Goal: Task Accomplishment & Management: Use online tool/utility

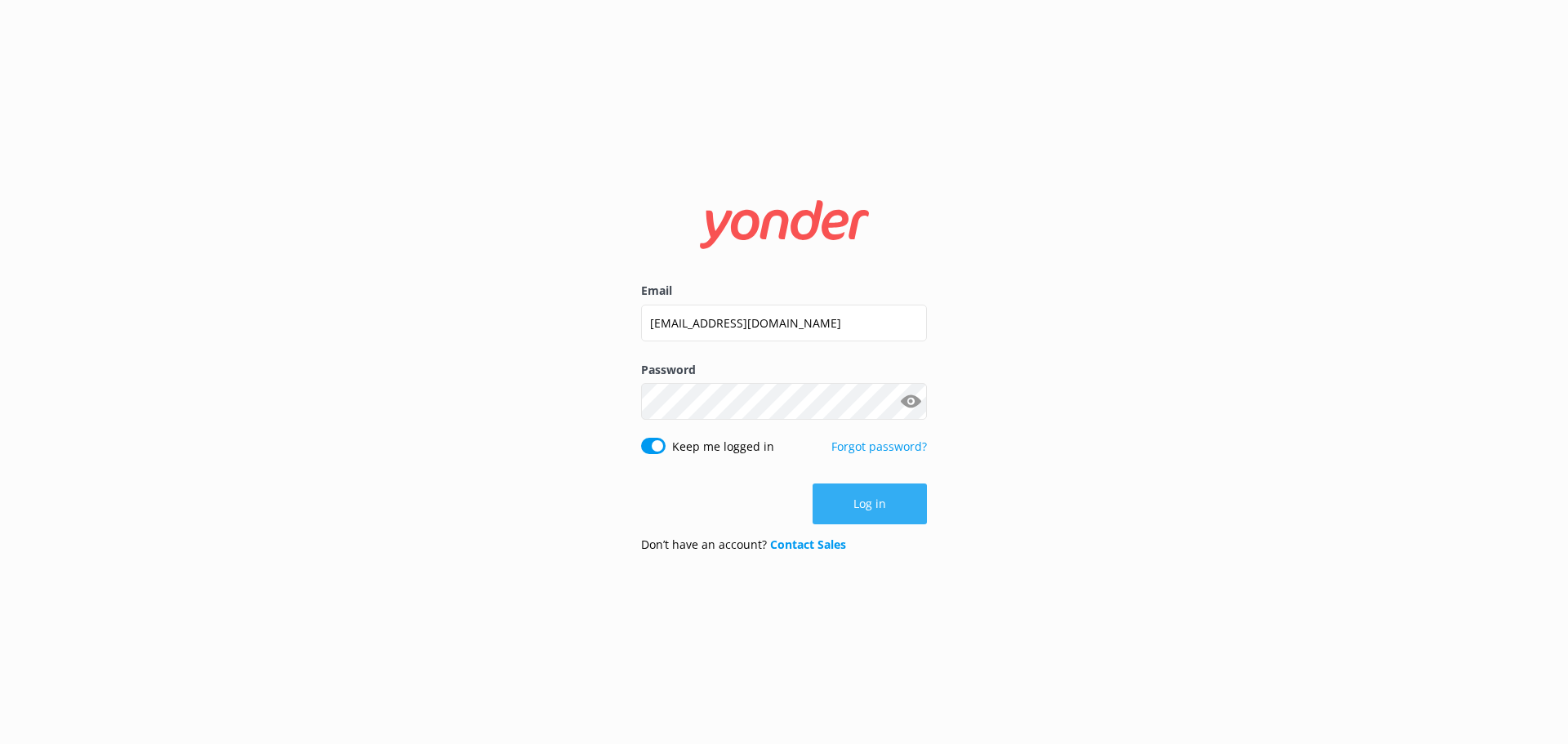
click at [872, 494] on button "Log in" at bounding box center [870, 504] width 115 height 41
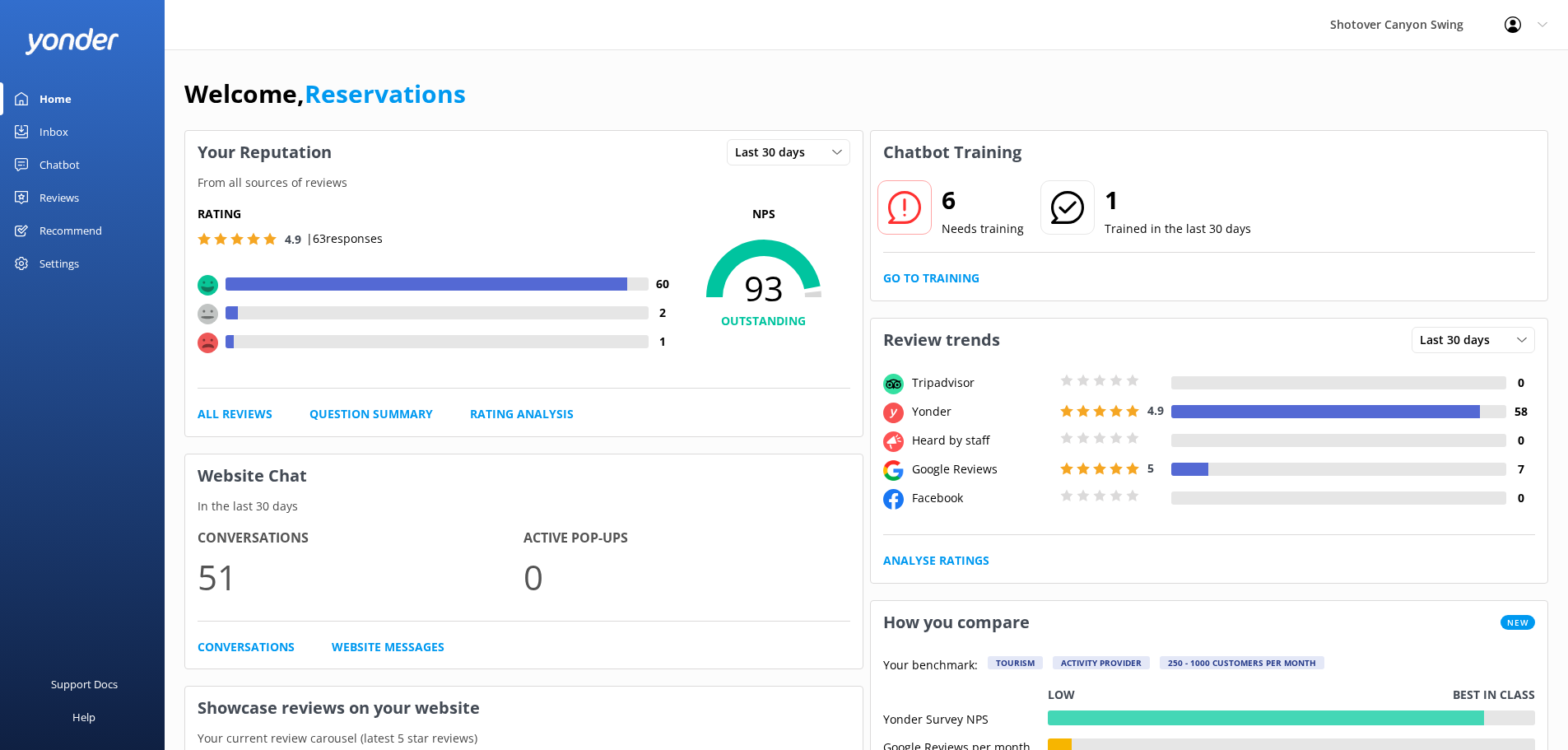
click at [55, 192] on div "Reviews" at bounding box center [59, 198] width 39 height 33
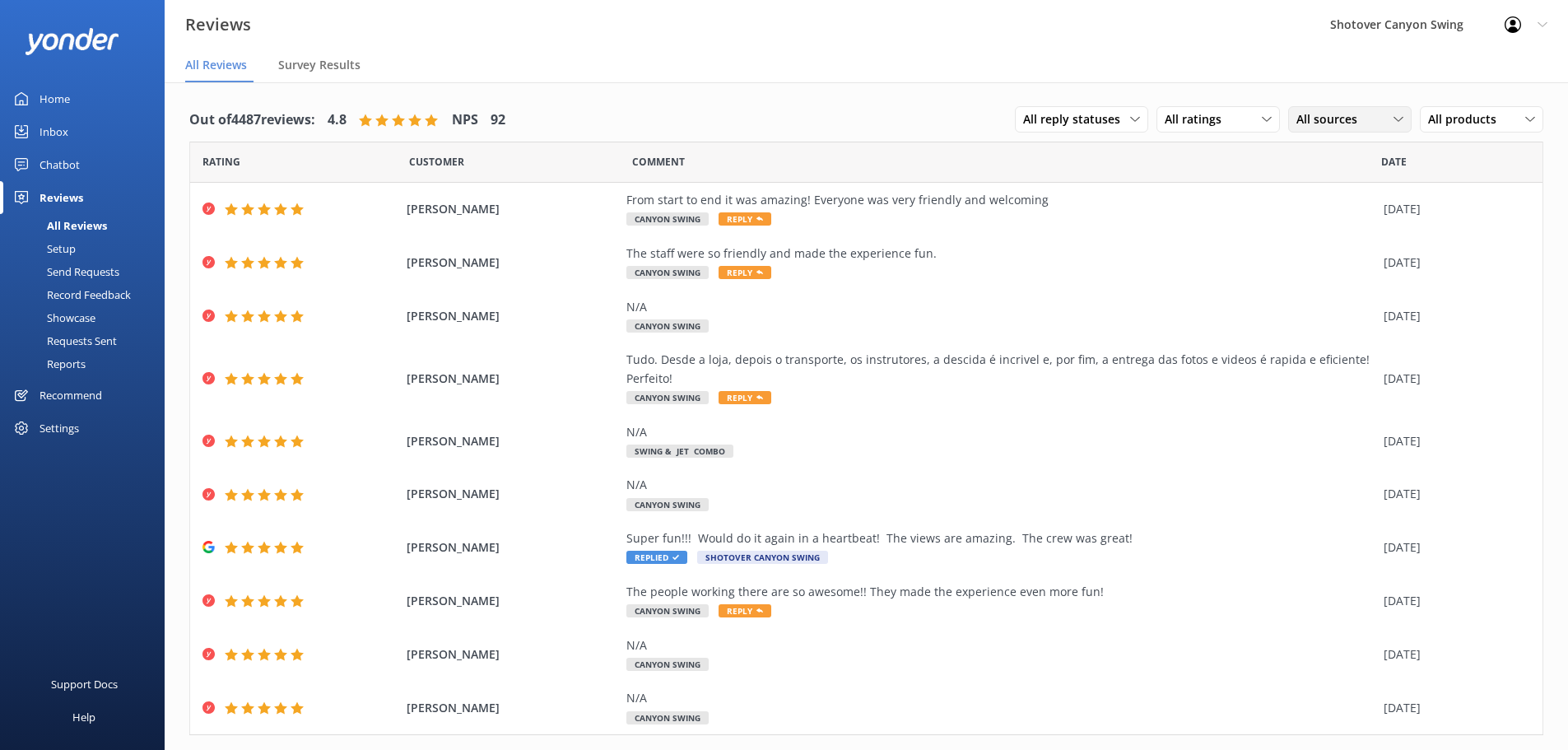
click at [1311, 123] on span "All sources" at bounding box center [1332, 119] width 71 height 18
click at [1343, 325] on div "Google reviews" at bounding box center [1360, 319] width 96 height 17
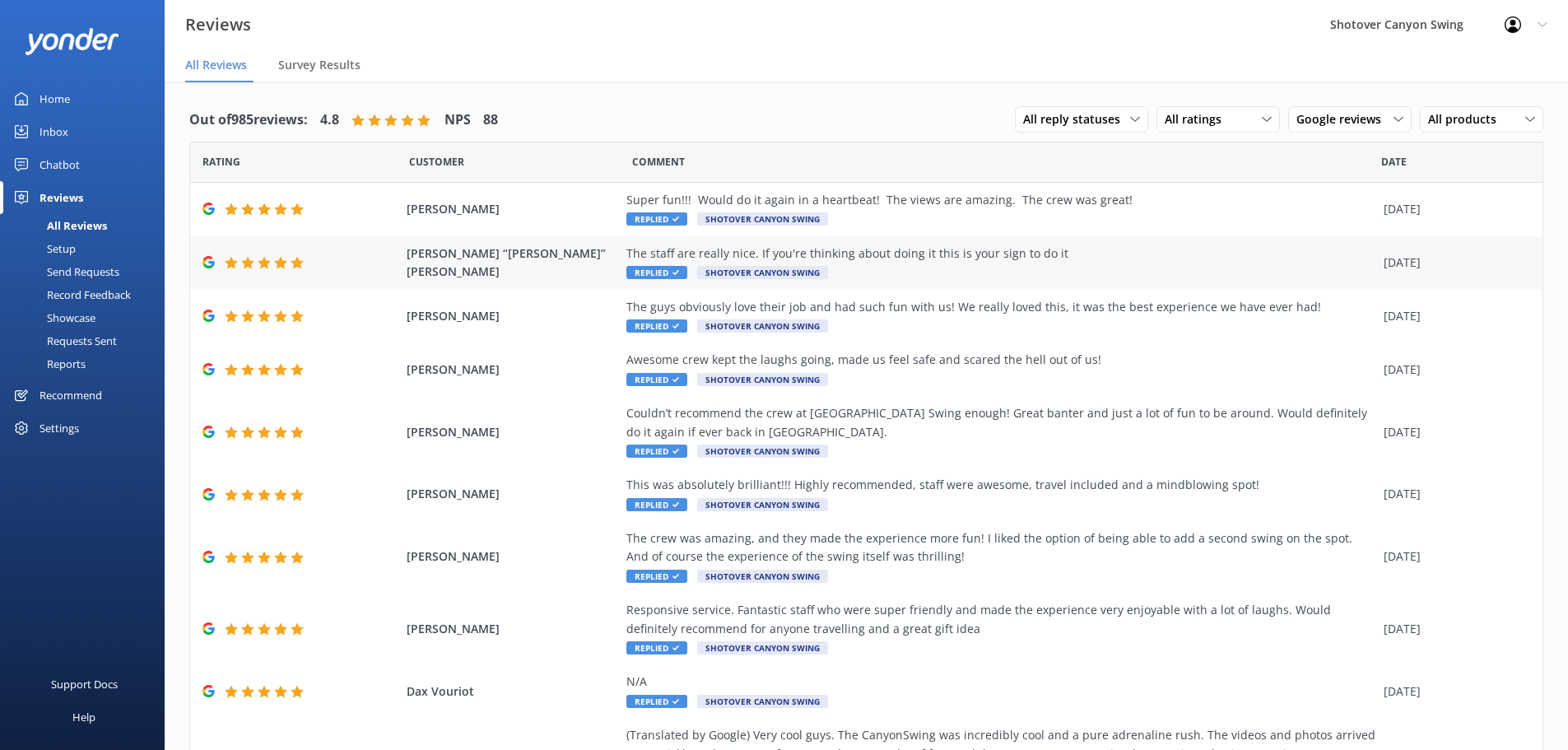
click at [899, 261] on div "The staff are really nice. If you're thinking about doing it this is your sign …" at bounding box center [1001, 253] width 749 height 18
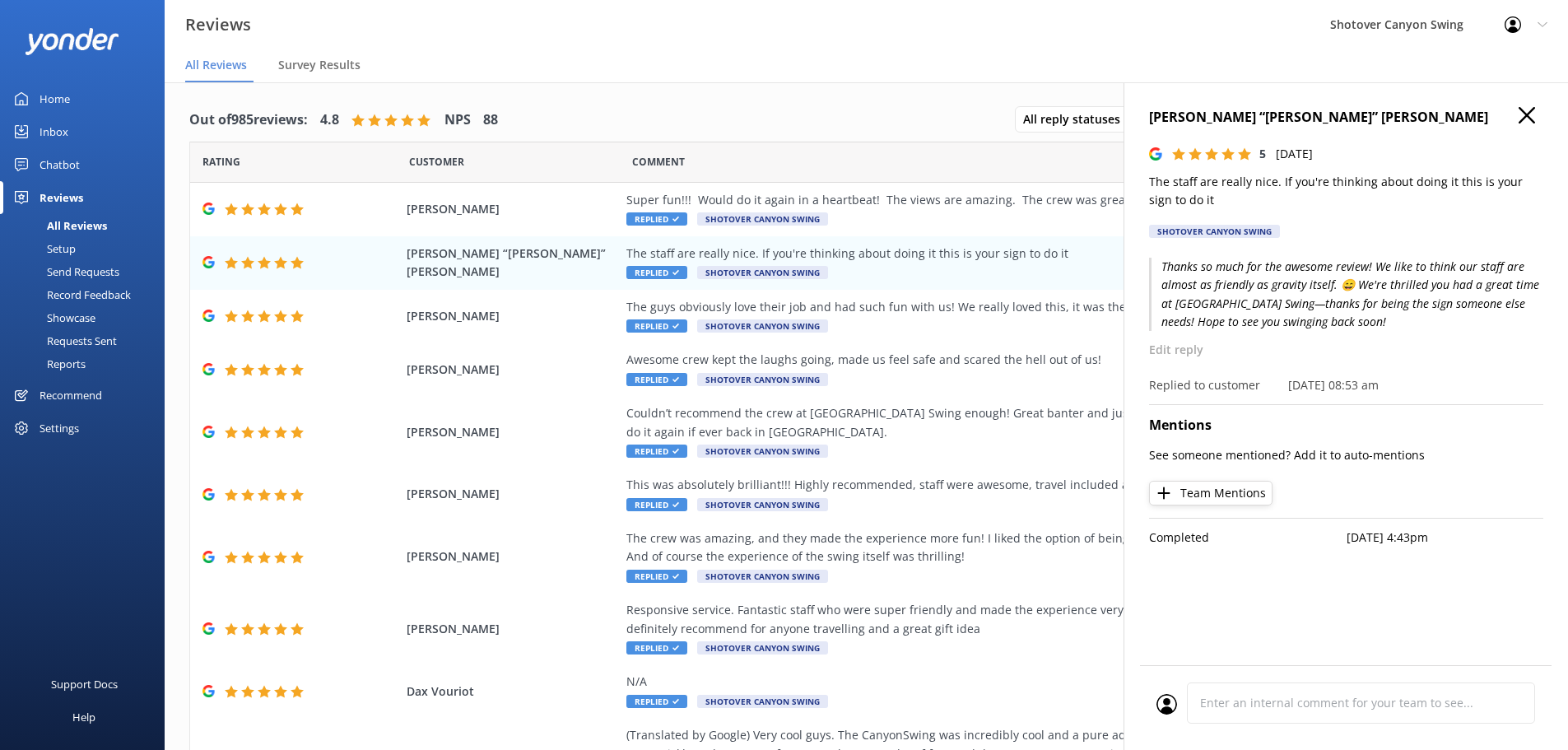
click at [1529, 112] on icon "button" at bounding box center [1527, 115] width 17 height 17
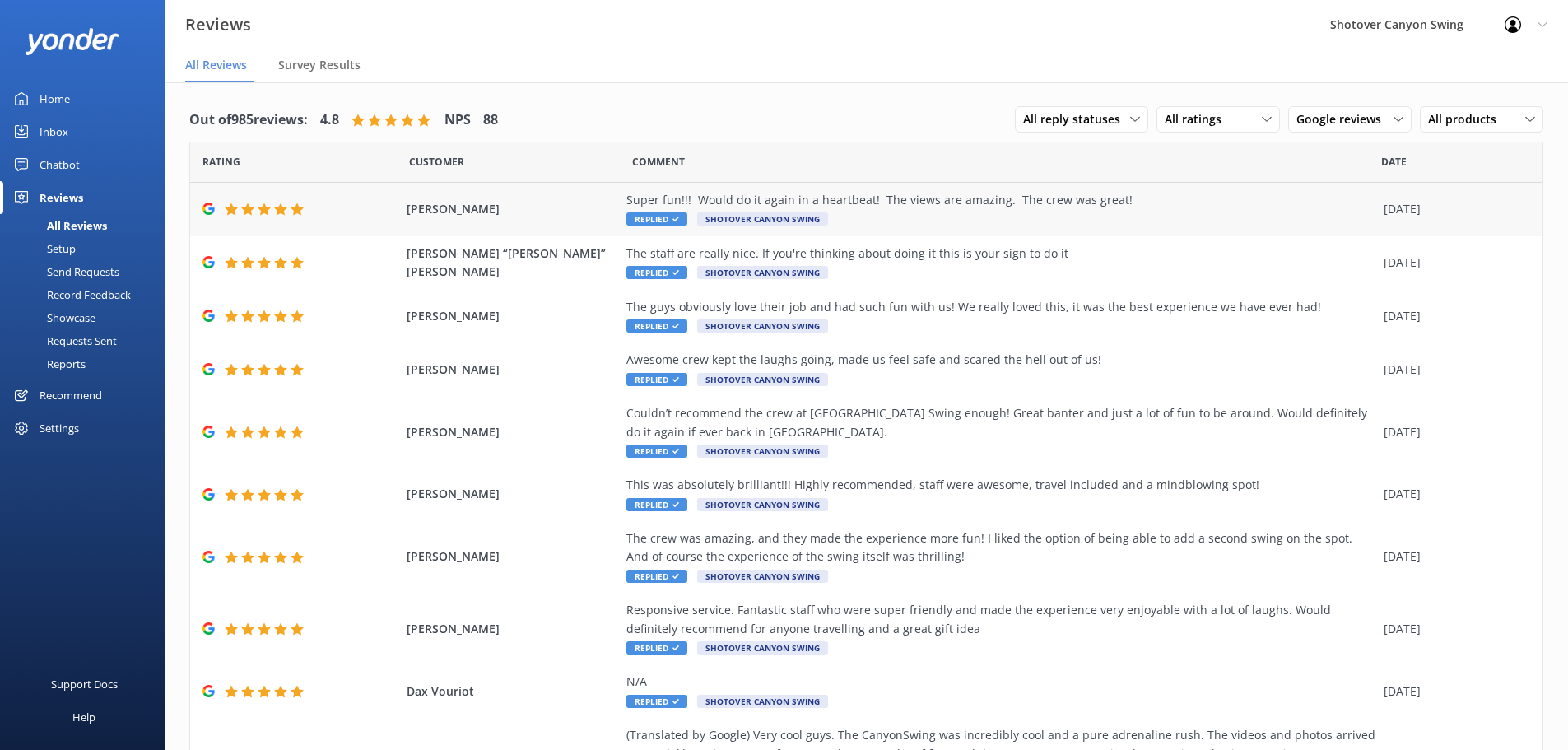
click at [865, 224] on div "Super fun!!! Would do it again in a heartbeat! The views are amazing. The crew …" at bounding box center [1001, 210] width 749 height 37
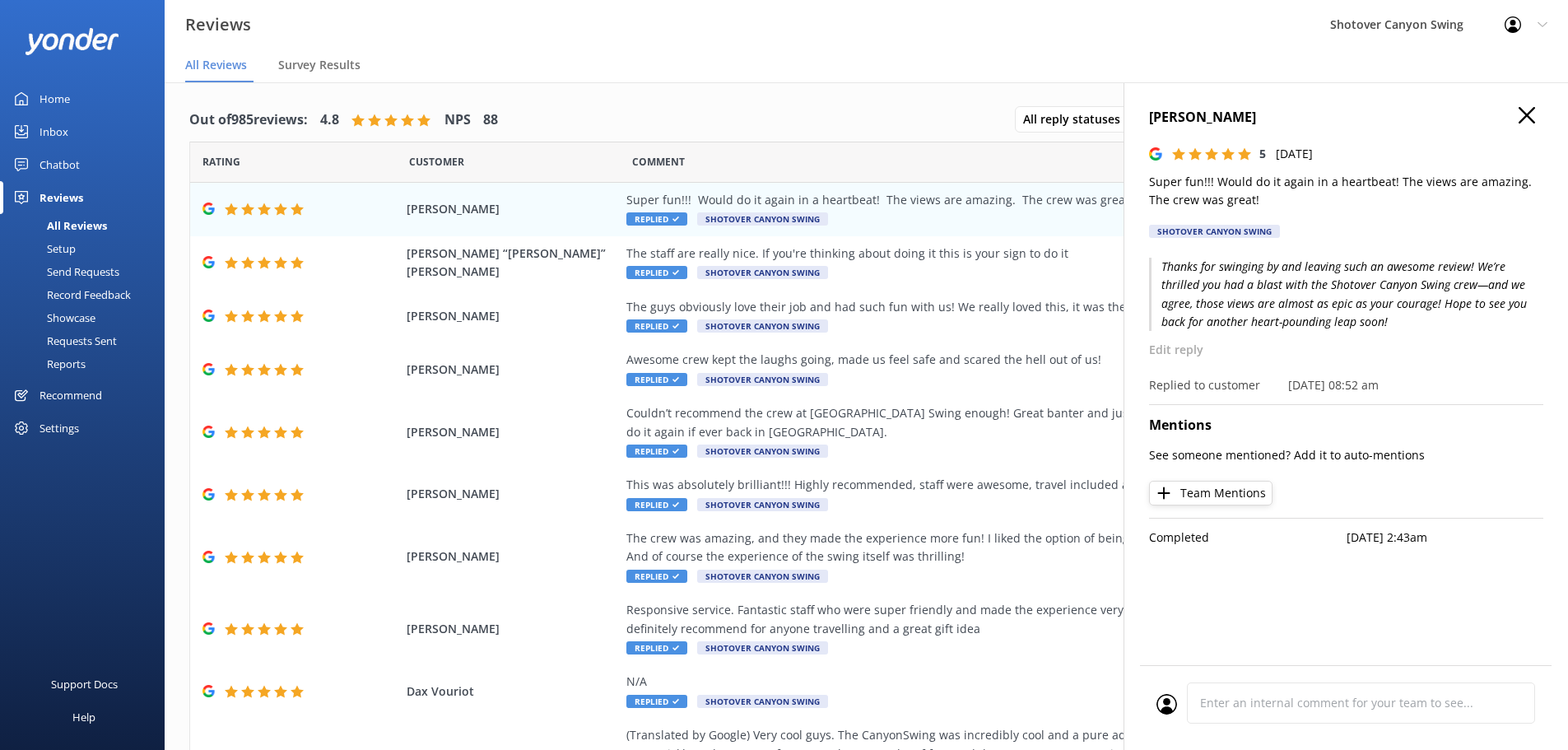
click at [1529, 119] on icon "button" at bounding box center [1527, 115] width 17 height 17
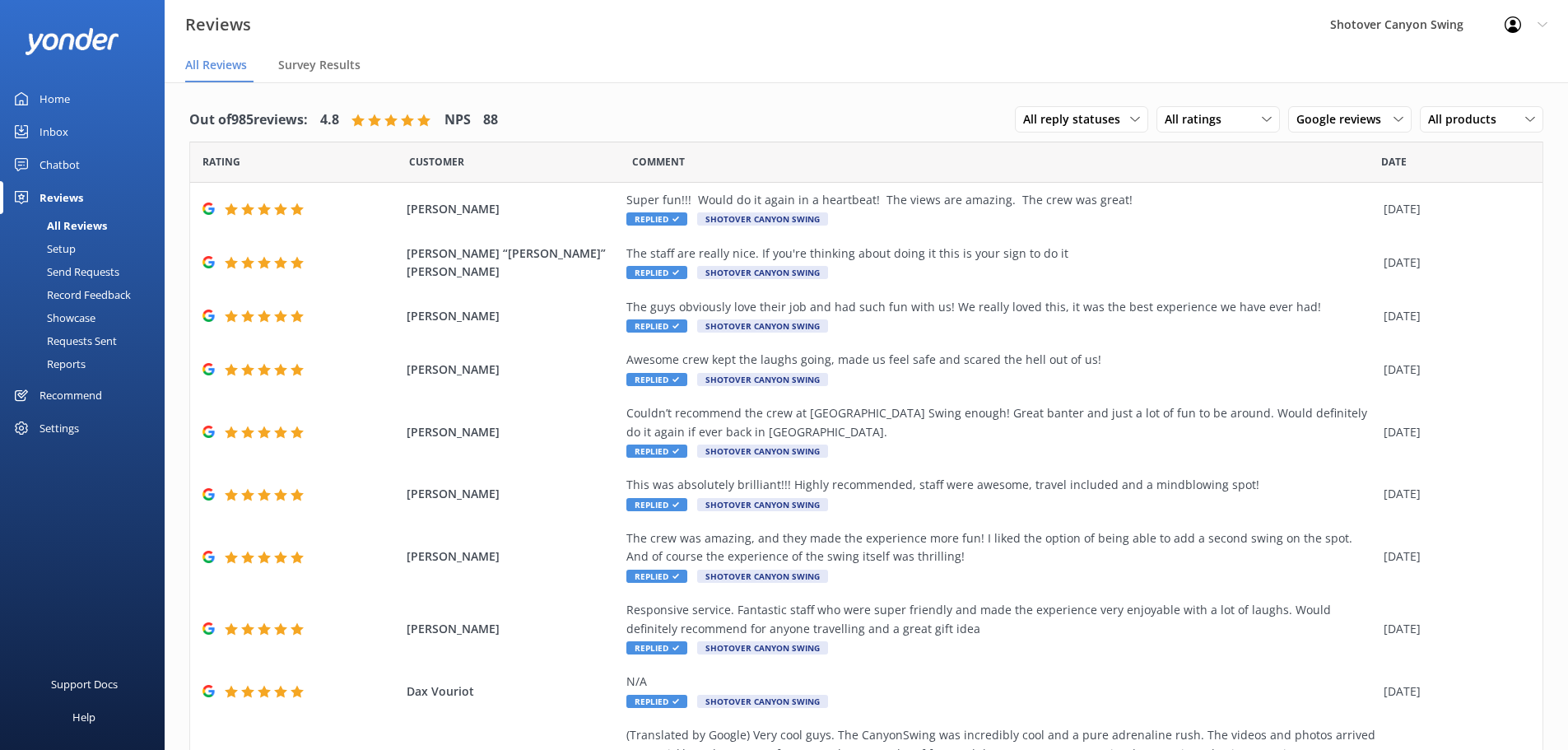
click at [637, 100] on div "Out of 985 reviews: 4.8 NPS 88 All reply statuses All reply statuses Needs a re…" at bounding box center [866, 121] width 1354 height 43
click at [1322, 122] on span "Google reviews" at bounding box center [1343, 119] width 95 height 18
click at [1170, 126] on span "All ratings" at bounding box center [1198, 119] width 67 height 18
click at [1099, 110] on div "All reply statuses All reply statuses Needs a reply Does not need reply" at bounding box center [1082, 119] width 133 height 26
click at [1329, 111] on span "Google reviews" at bounding box center [1343, 119] width 95 height 18
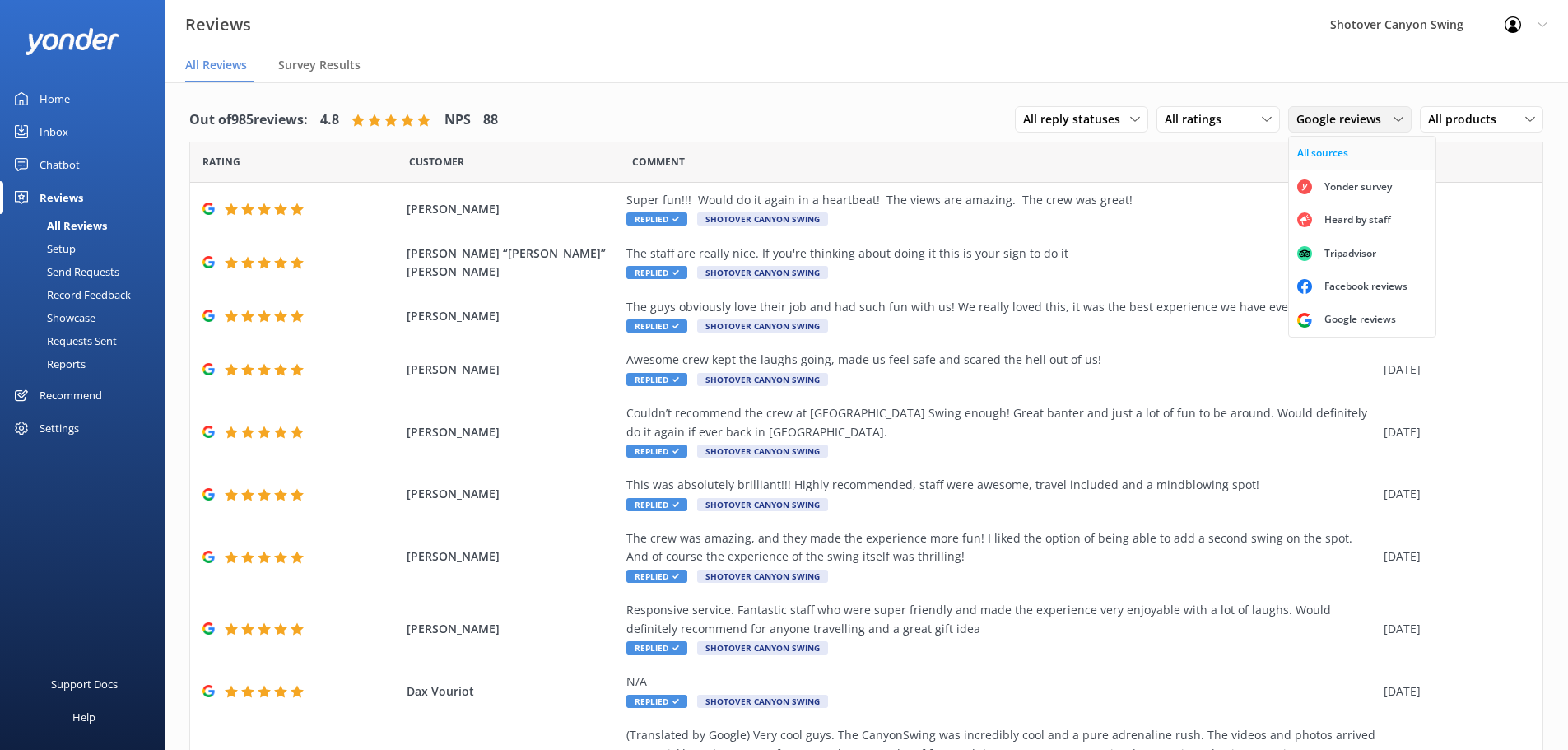
click at [1333, 154] on div "All sources" at bounding box center [1323, 153] width 51 height 17
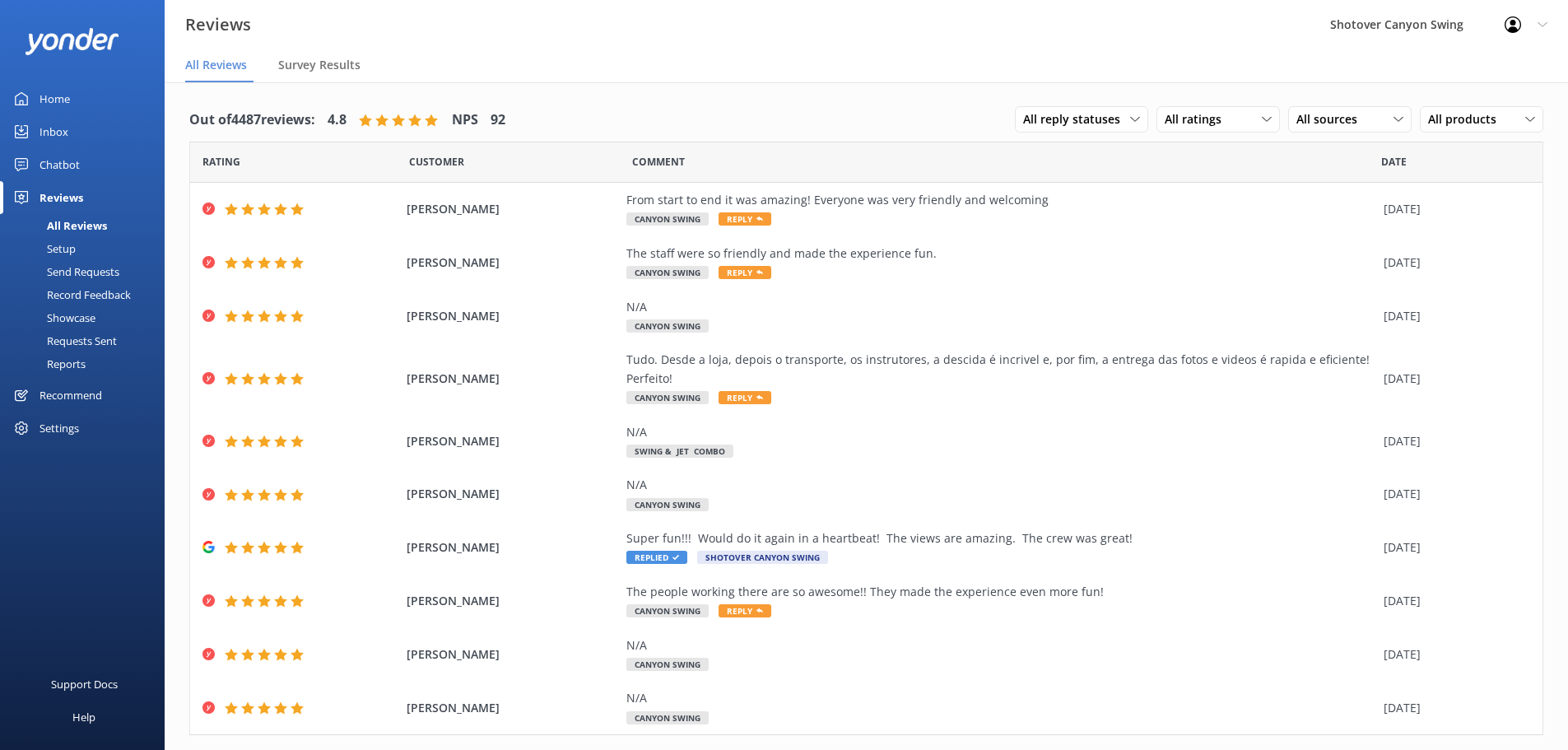
click at [62, 132] on div "Inbox" at bounding box center [53, 132] width 28 height 33
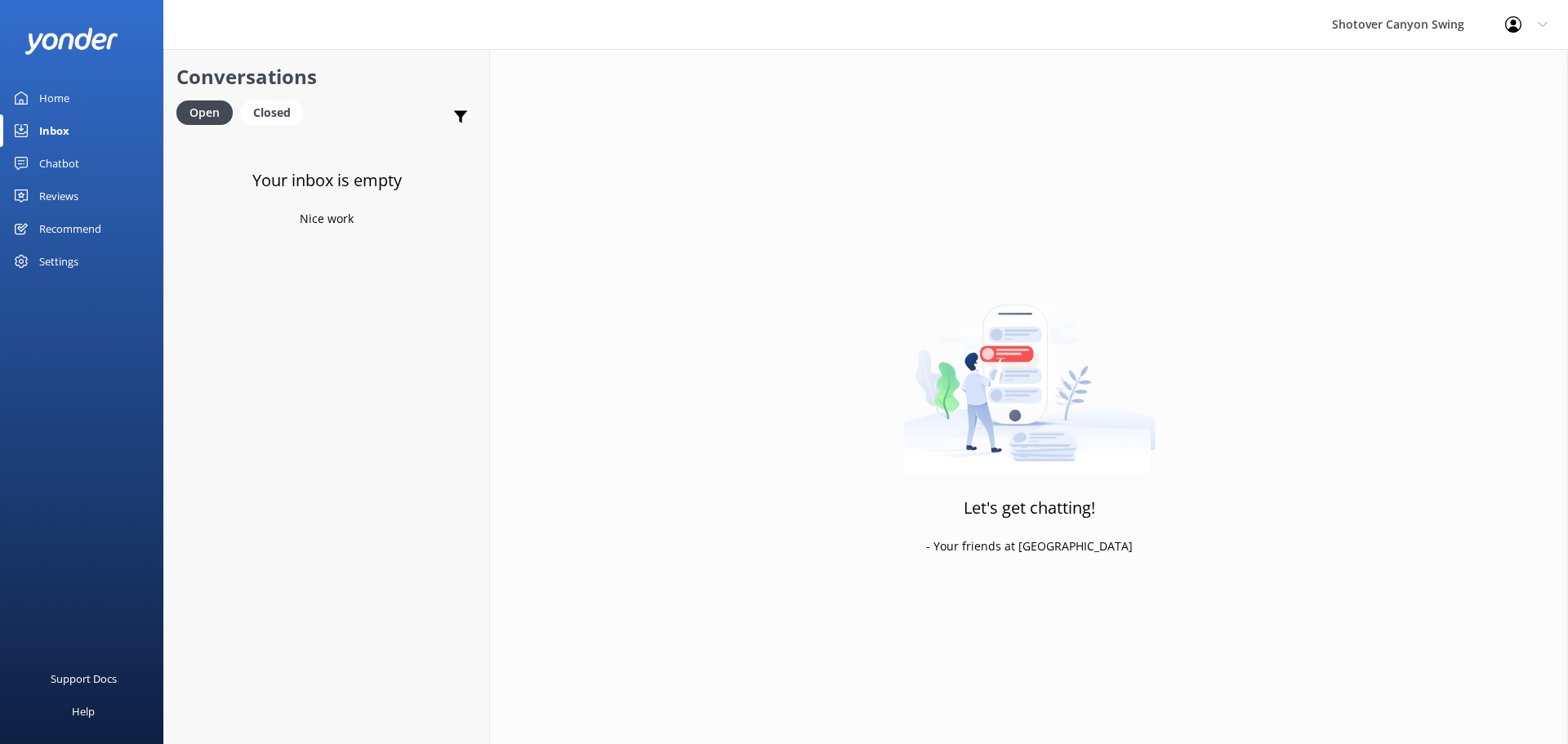
click at [66, 155] on div "Chatbot" at bounding box center [58, 163] width 40 height 33
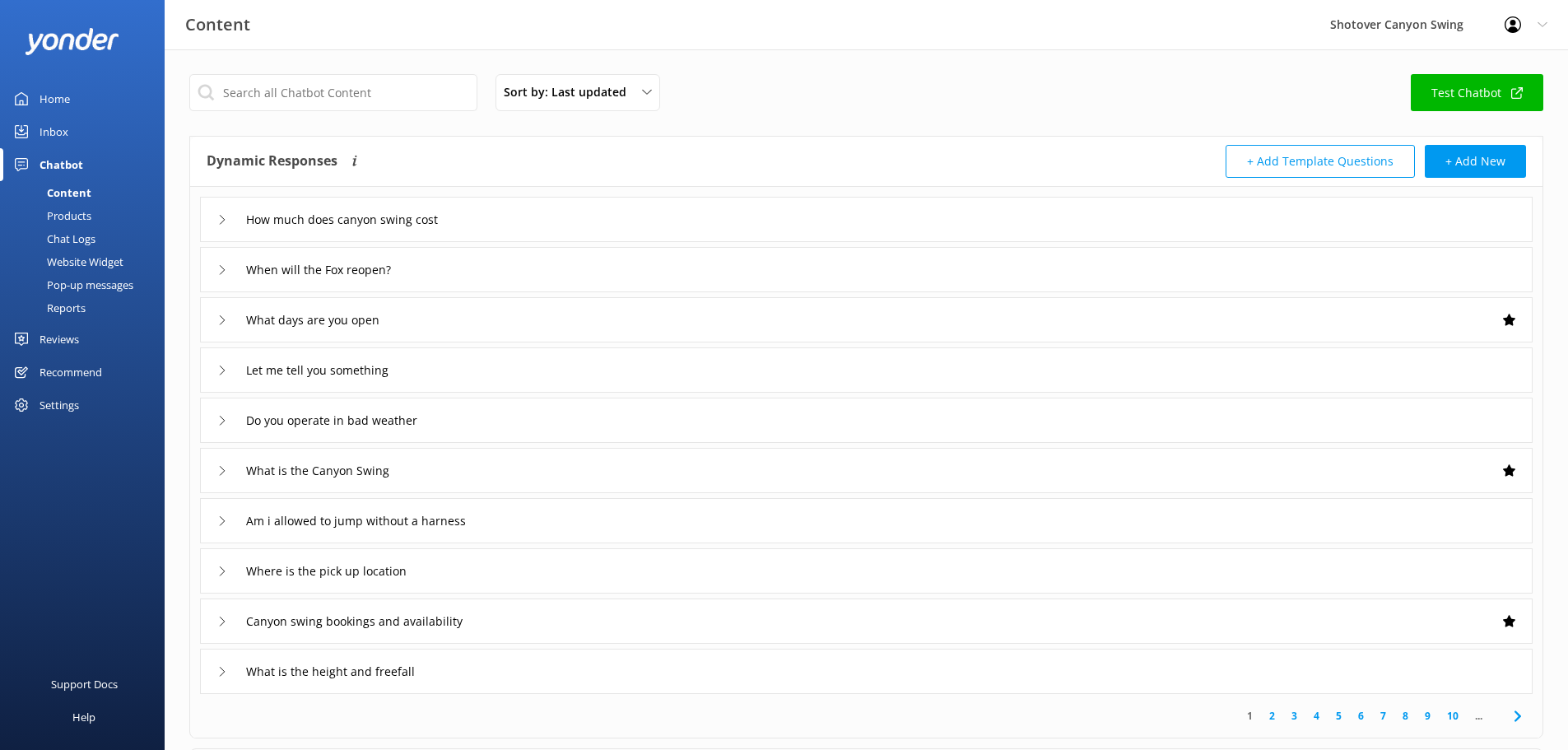
click at [88, 103] on link "Home" at bounding box center [82, 99] width 165 height 33
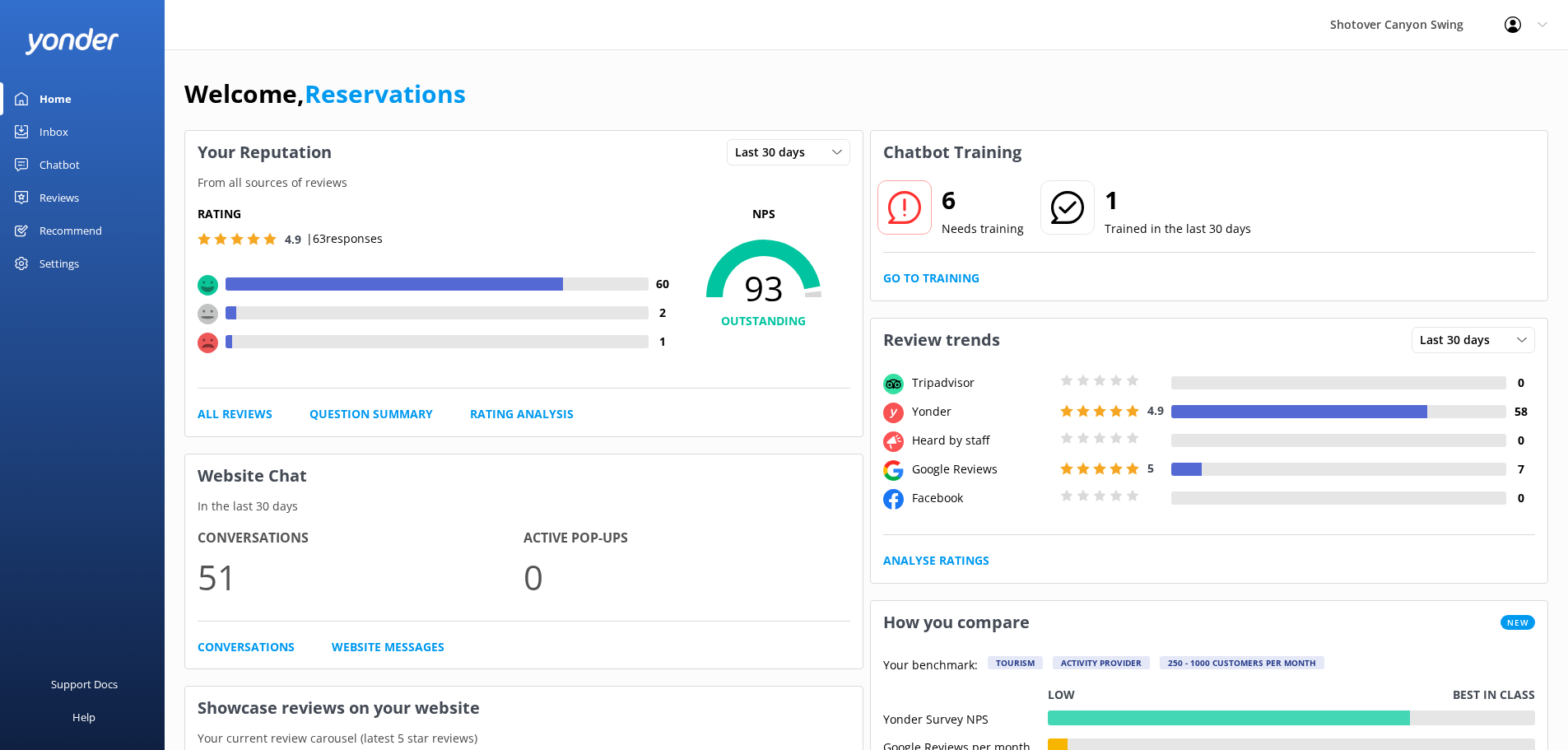
click at [1332, 162] on div "Chatbot Training" at bounding box center [1209, 152] width 678 height 43
click at [948, 274] on link "Go to Training" at bounding box center [932, 277] width 96 height 18
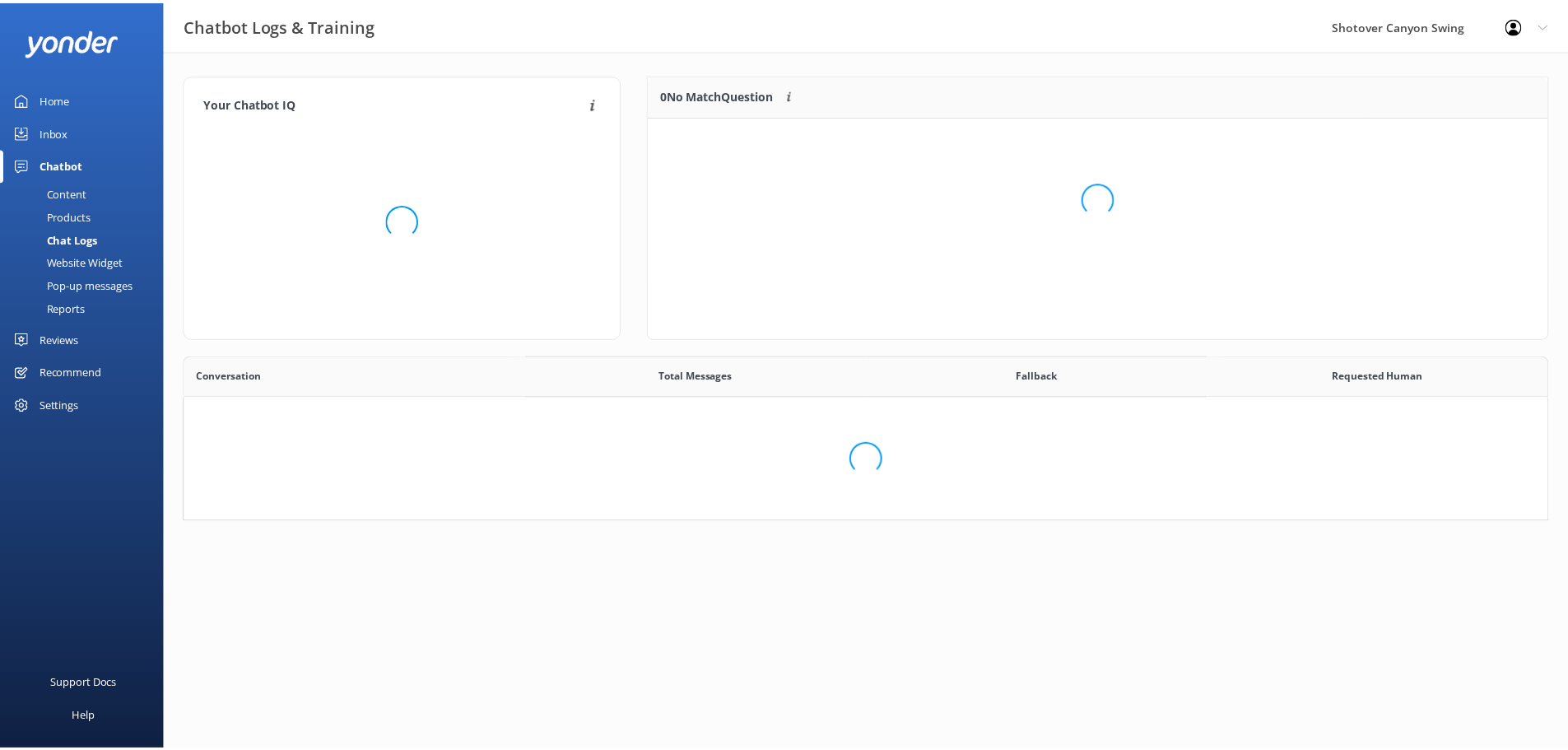
scroll to position [565, 1350]
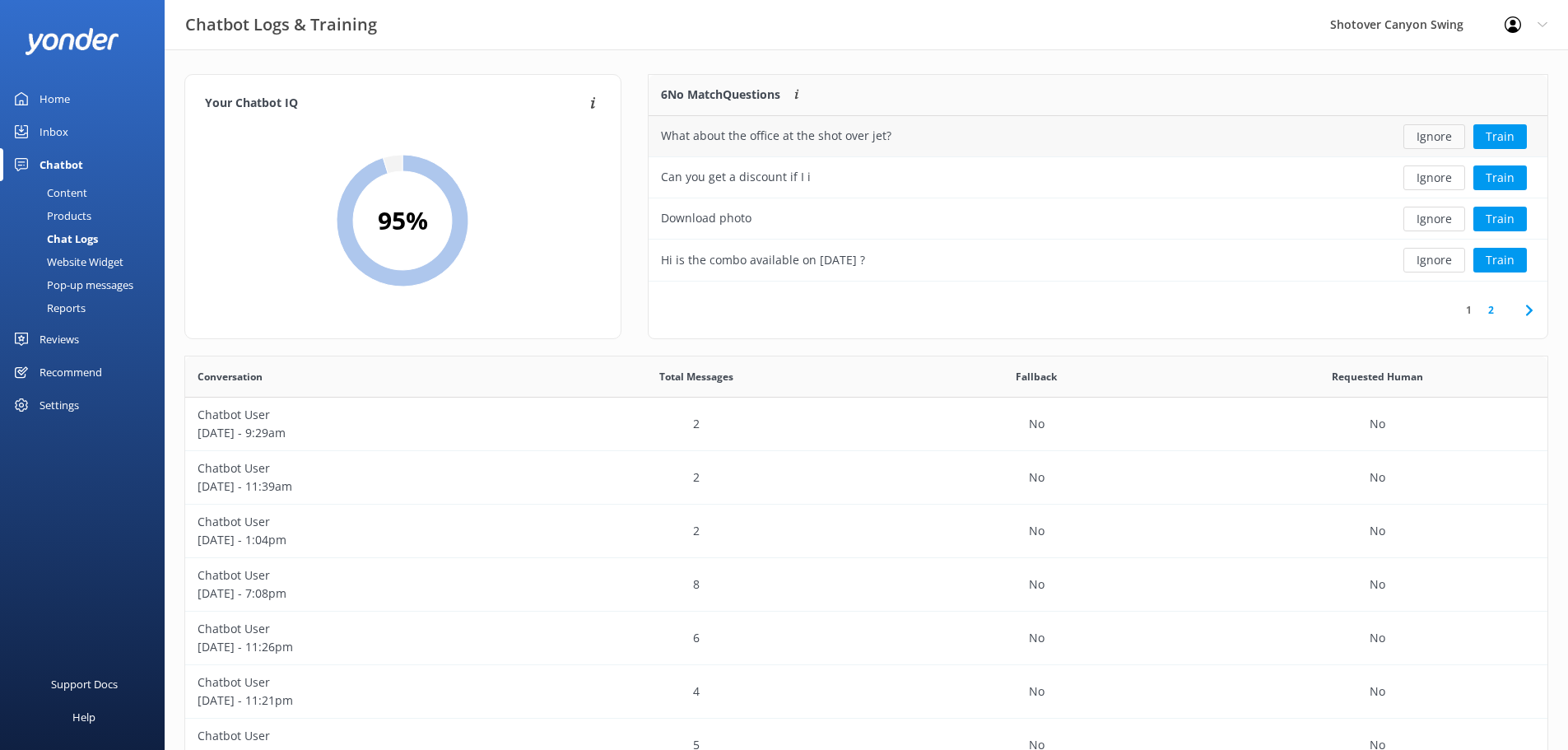
click at [1429, 135] on button "Ignore" at bounding box center [1434, 136] width 62 height 25
click at [57, 96] on div "Home" at bounding box center [54, 99] width 30 height 33
